Goal: Transaction & Acquisition: Purchase product/service

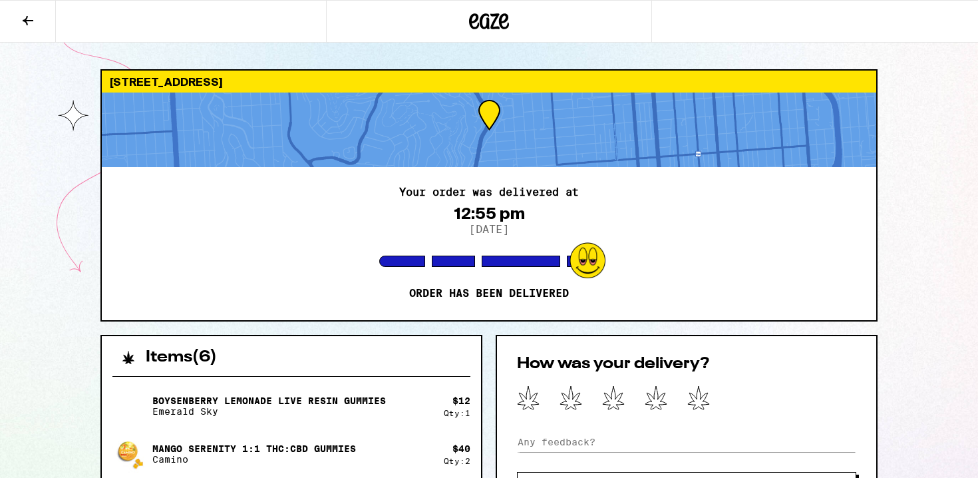
click at [487, 21] on icon at bounding box center [490, 21] width 20 height 16
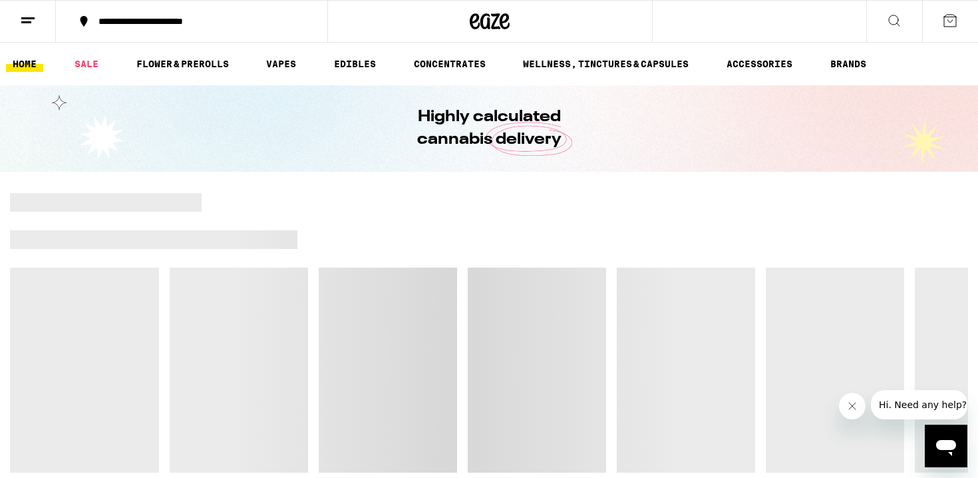
click at [140, 17] on div "**********" at bounding box center [200, 21] width 216 height 9
